Goal: Task Accomplishment & Management: Manage account settings

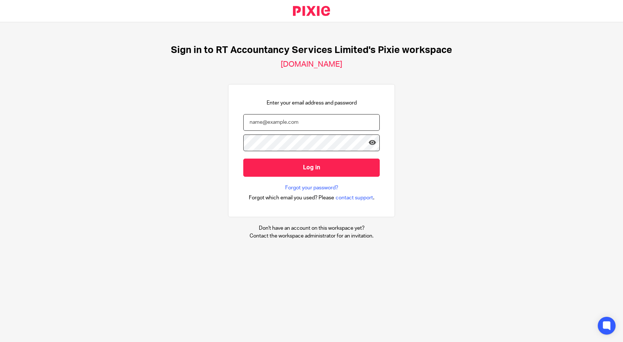
click at [260, 123] on input "email" at bounding box center [311, 122] width 137 height 17
type input "[EMAIL_ADDRESS][DOMAIN_NAME]"
click at [215, 144] on div "Sign in to RT Accountancy Services Limited's Pixie workspace [DOMAIN_NAME] Ente…" at bounding box center [311, 142] width 623 height 240
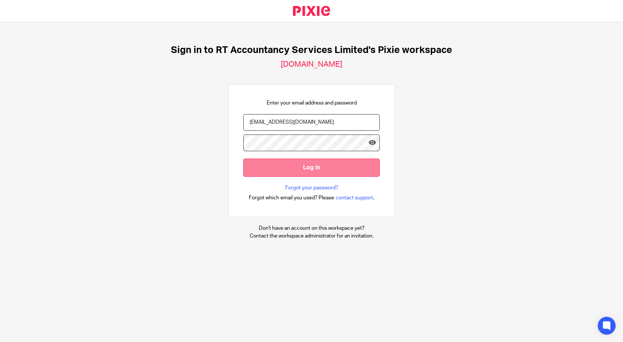
click at [296, 169] on input "Log in" at bounding box center [311, 168] width 137 height 18
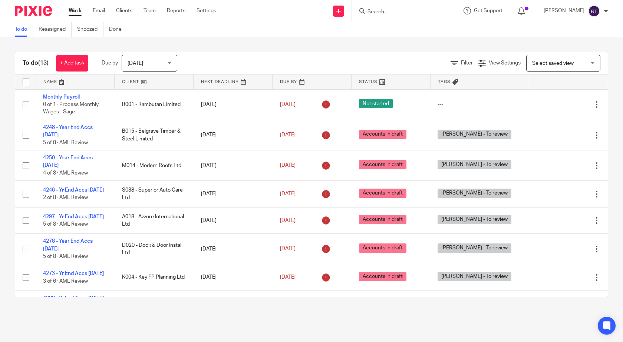
click at [171, 62] on div "[DATE] [DATE]" at bounding box center [150, 63] width 56 height 17
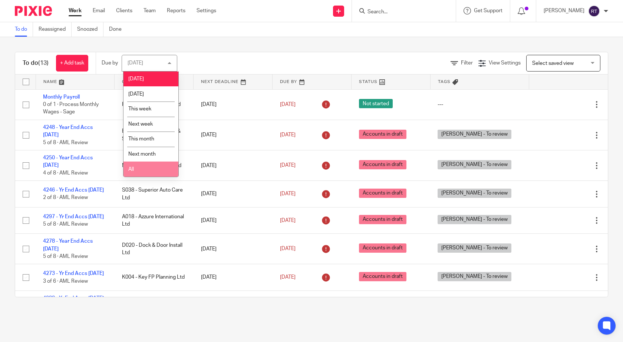
click at [134, 168] on span "All" at bounding box center [131, 169] width 6 height 5
